Goal: Navigation & Orientation: Go to known website

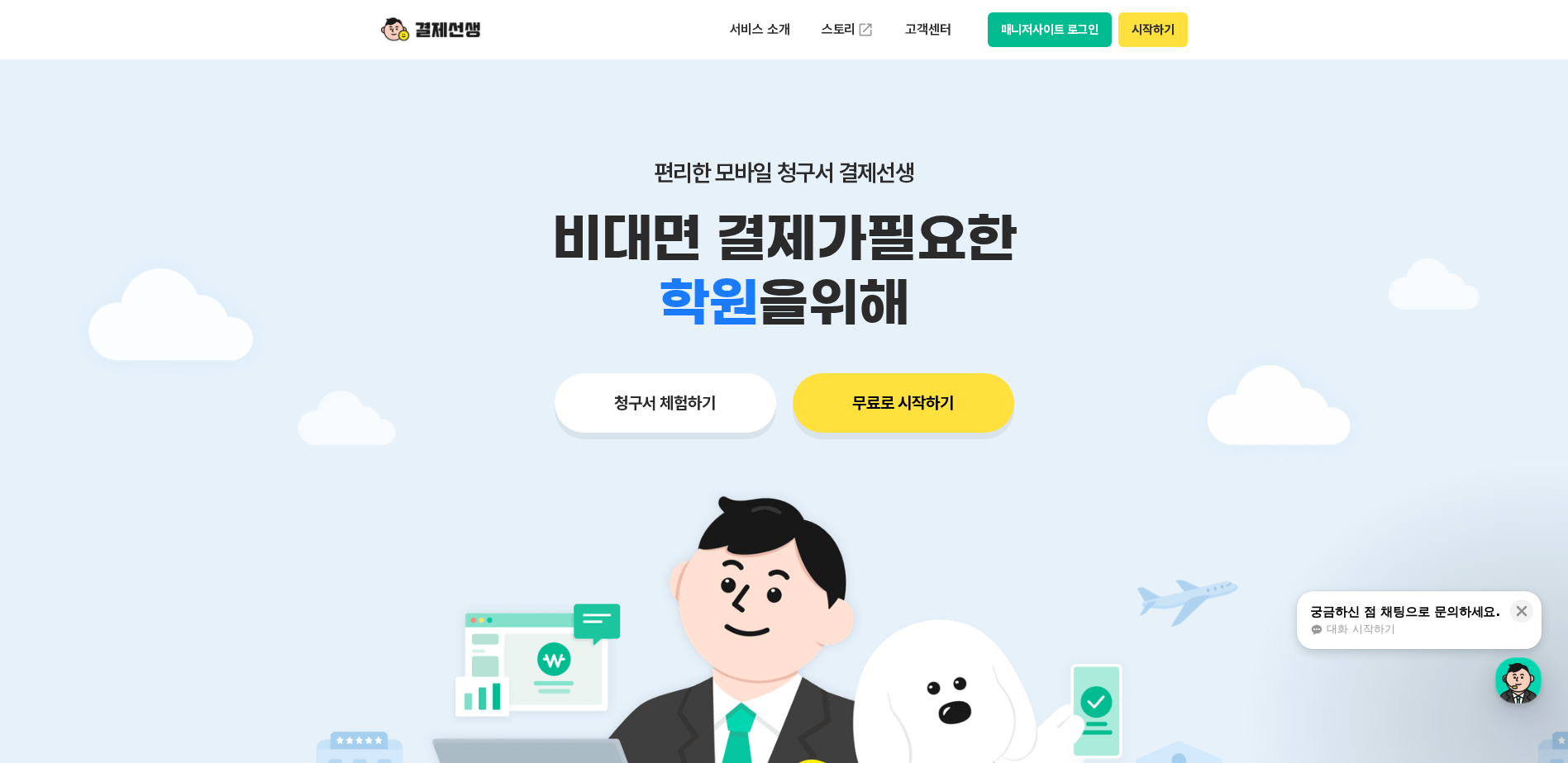
click at [1051, 26] on button "매니저사이트 로그인" at bounding box center [1050, 30] width 125 height 35
click at [1085, 13] on button "매니저사이트 로그인" at bounding box center [1050, 30] width 125 height 35
click at [1284, 6] on header "서비스 소개 스토리 고객센터 매니저사이트 로그인 시작하기" at bounding box center [784, 30] width 1568 height 60
click at [1059, 26] on button "매니저사이트 로그인" at bounding box center [1050, 30] width 125 height 35
